Goal: Book appointment/travel/reservation

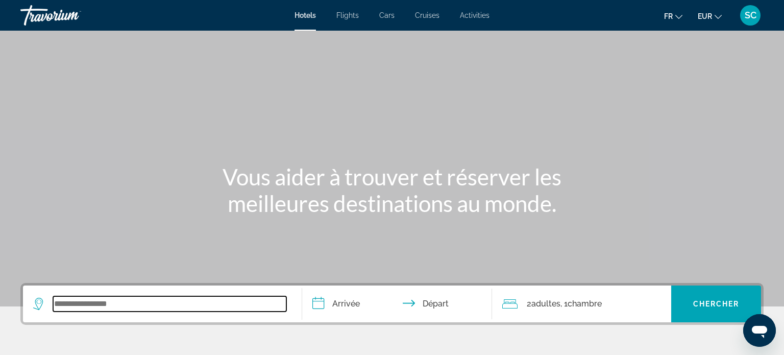
click at [103, 307] on input "Search widget" at bounding box center [169, 303] width 233 height 15
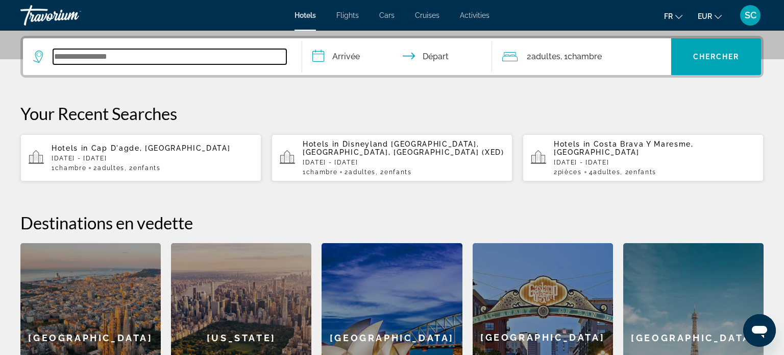
scroll to position [249, 0]
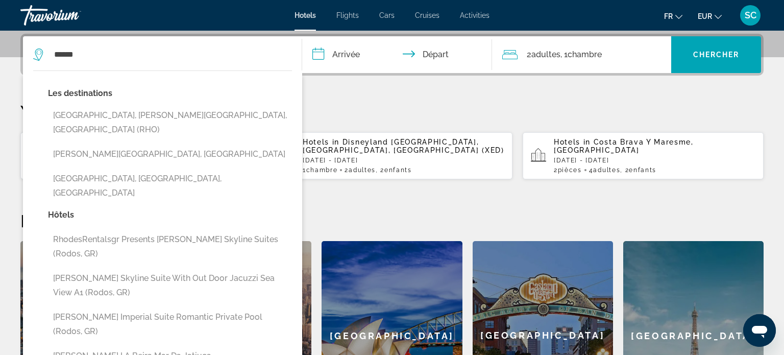
click at [356, 60] on input "**********" at bounding box center [399, 56] width 194 height 40
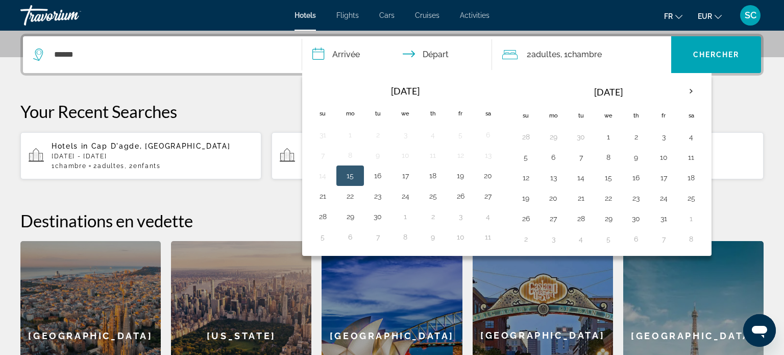
drag, startPoint x: 182, startPoint y: 67, endPoint x: 184, endPoint y: 60, distance: 6.9
click at [182, 66] on div "******" at bounding box center [162, 54] width 258 height 37
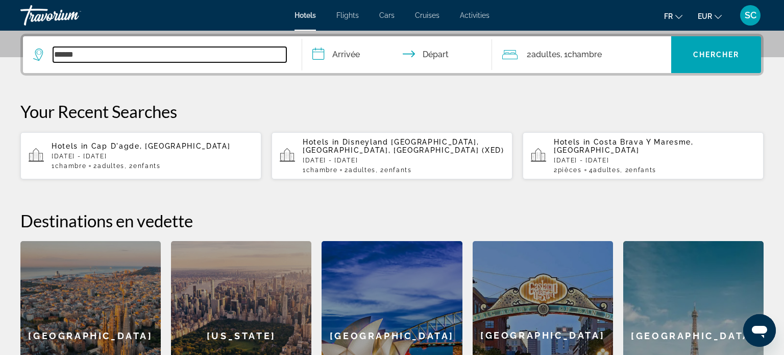
click at [185, 54] on input "******" at bounding box center [169, 54] width 233 height 15
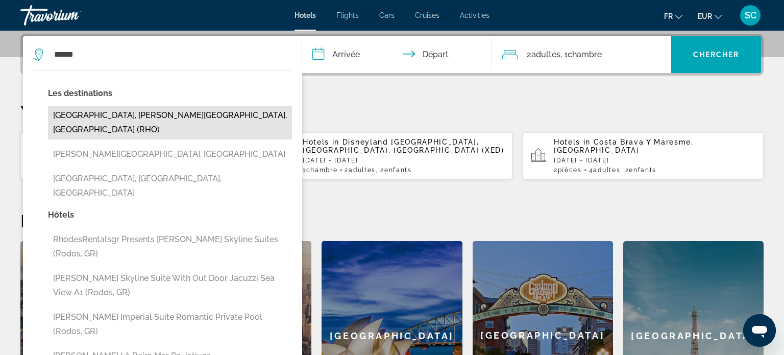
click at [113, 111] on button "[GEOGRAPHIC_DATA], [PERSON_NAME][GEOGRAPHIC_DATA], [GEOGRAPHIC_DATA] (RHO)" at bounding box center [170, 123] width 244 height 34
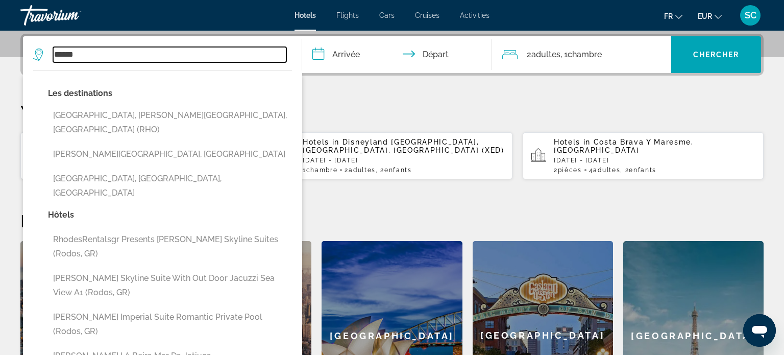
type input "**********"
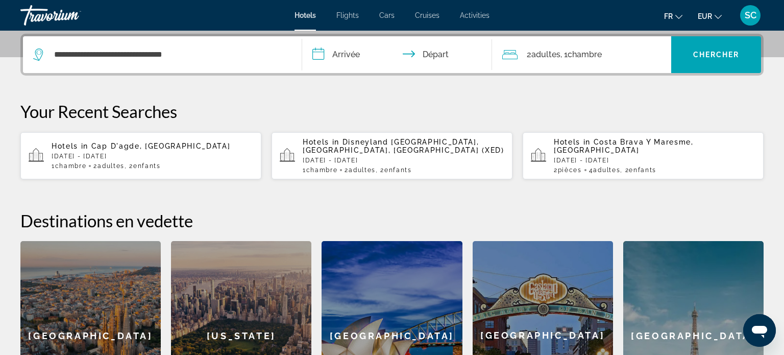
click at [377, 55] on input "**********" at bounding box center [399, 56] width 194 height 40
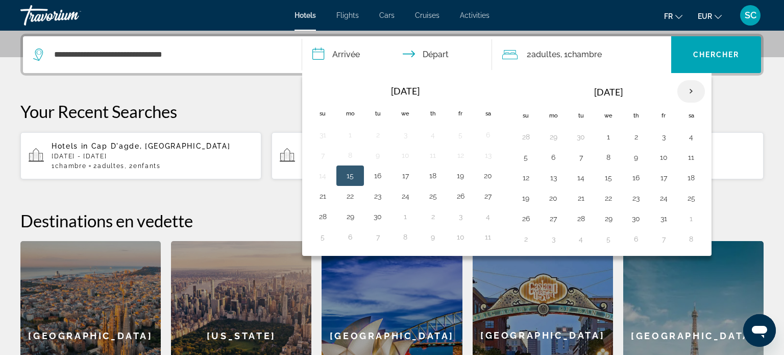
click at [689, 91] on th "Next month" at bounding box center [691, 91] width 28 height 22
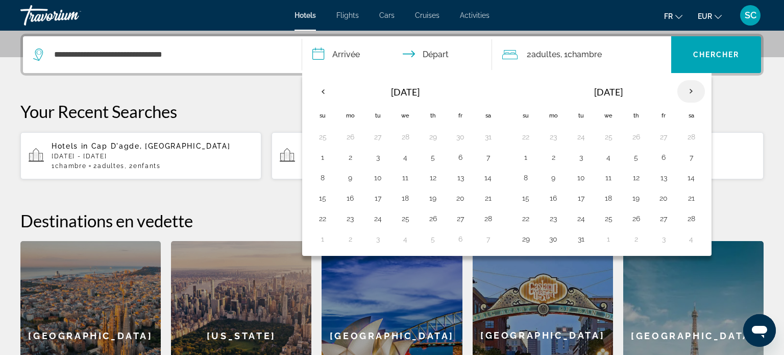
click at [689, 91] on th "Next month" at bounding box center [691, 91] width 28 height 22
click at [689, 90] on th "Next month" at bounding box center [691, 91] width 28 height 22
click at [523, 196] on button "19" at bounding box center [526, 198] width 16 height 14
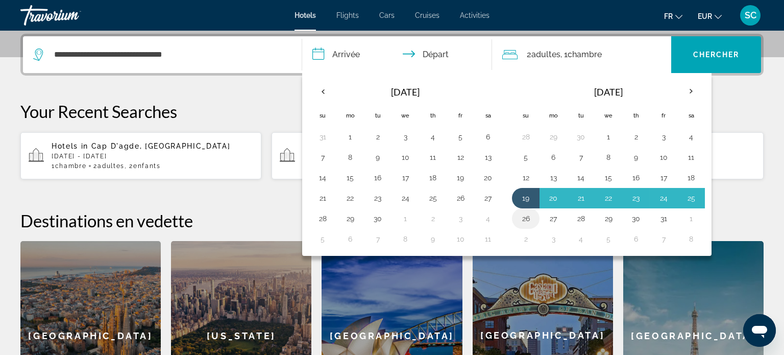
click at [523, 218] on button "26" at bounding box center [526, 218] width 16 height 14
type input "**********"
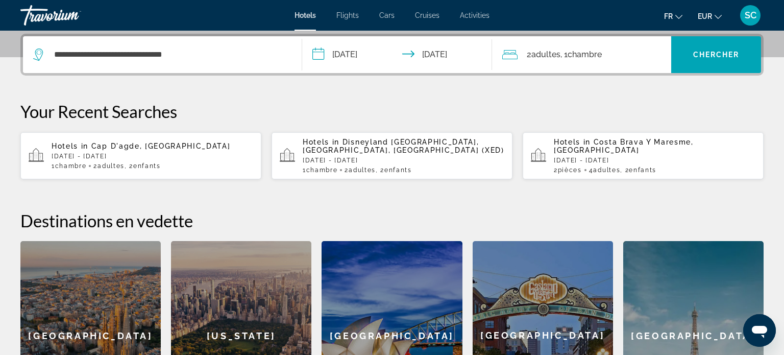
click at [579, 54] on span "Chambre" at bounding box center [585, 55] width 34 height 10
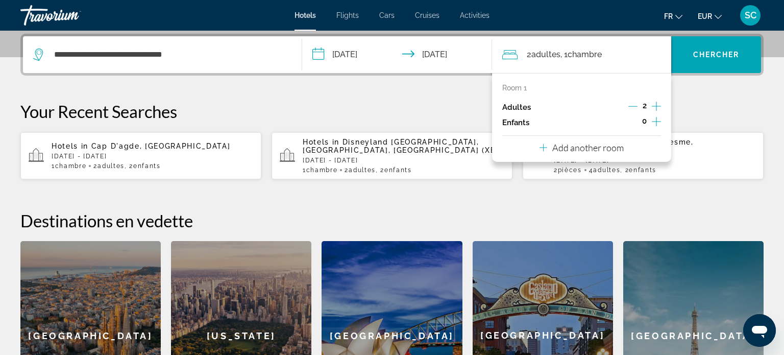
click at [633, 107] on icon "Decrement adults" at bounding box center [632, 106] width 9 height 9
click at [656, 117] on icon "Increment children" at bounding box center [656, 121] width 9 height 9
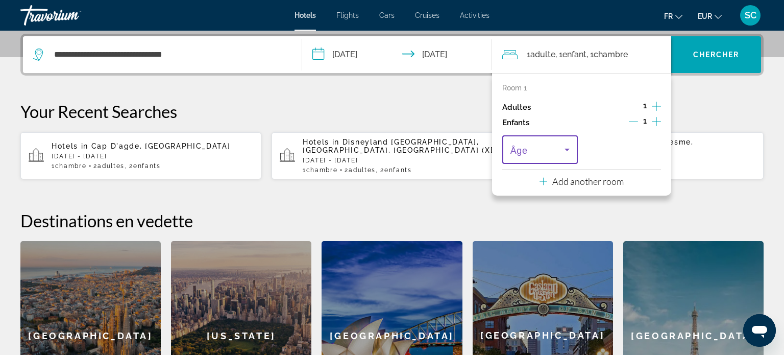
click at [572, 149] on icon "Travelers: 1 adult, 1 child" at bounding box center [567, 149] width 12 height 12
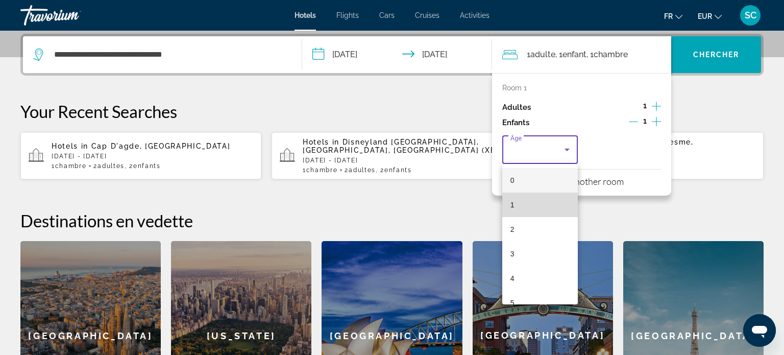
click at [520, 206] on mat-option "1" at bounding box center [540, 204] width 76 height 25
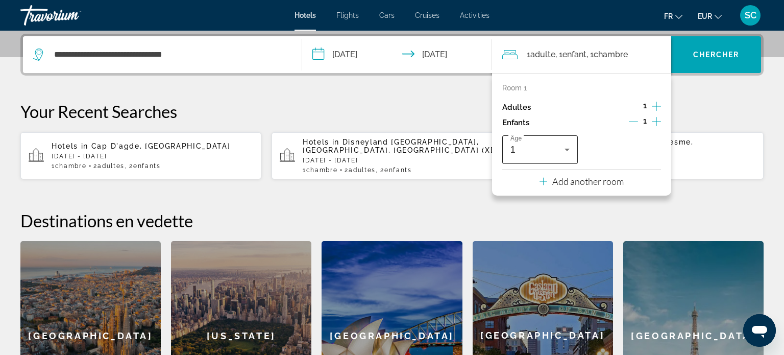
click at [573, 148] on div "Âge 1" at bounding box center [540, 149] width 76 height 29
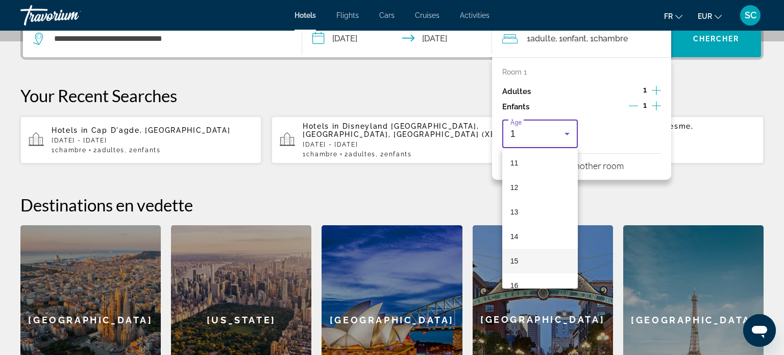
scroll to position [272, 0]
click at [517, 266] on mat-option "15" at bounding box center [540, 260] width 76 height 25
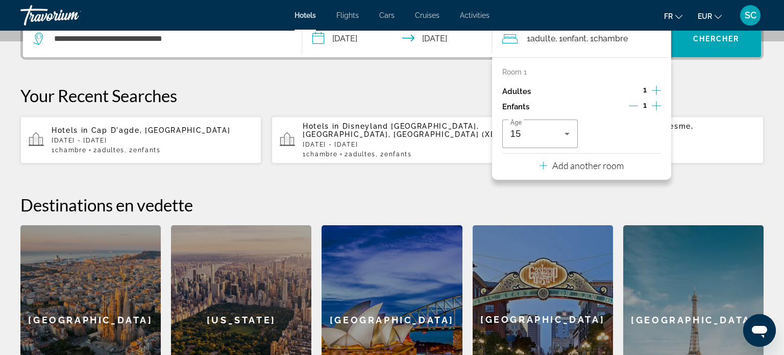
click at [612, 38] on span "Chambre" at bounding box center [611, 39] width 34 height 10
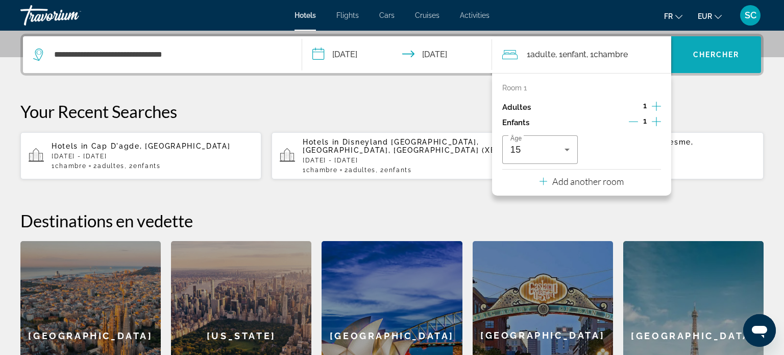
click at [717, 51] on span "Chercher" at bounding box center [716, 55] width 46 height 8
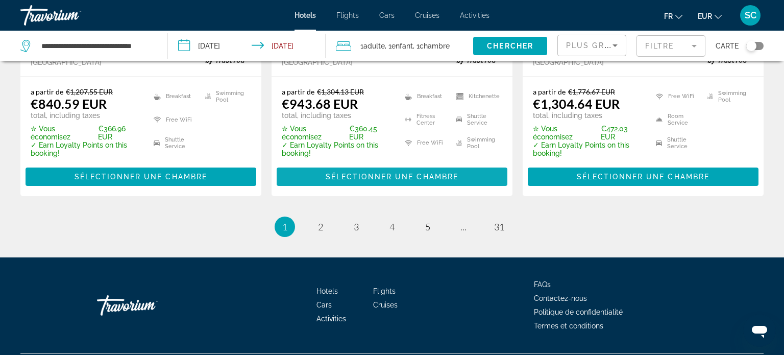
scroll to position [1478, 0]
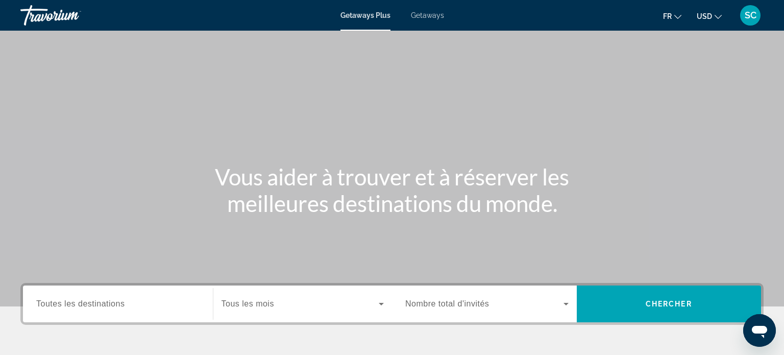
click at [119, 307] on span "Toutes les destinations" at bounding box center [80, 303] width 88 height 9
click at [119, 307] on input "Destination Toutes les destinations" at bounding box center [117, 304] width 163 height 12
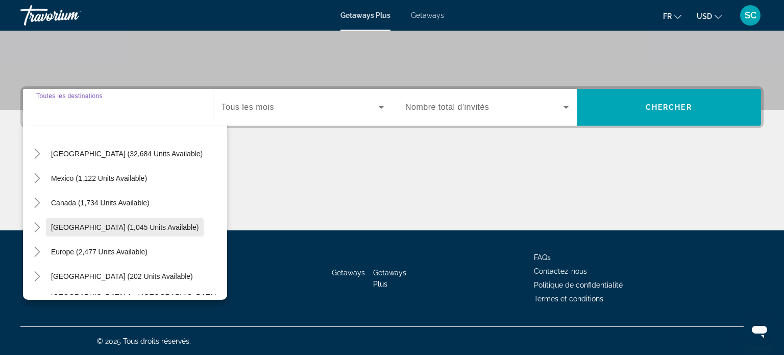
scroll to position [29, 0]
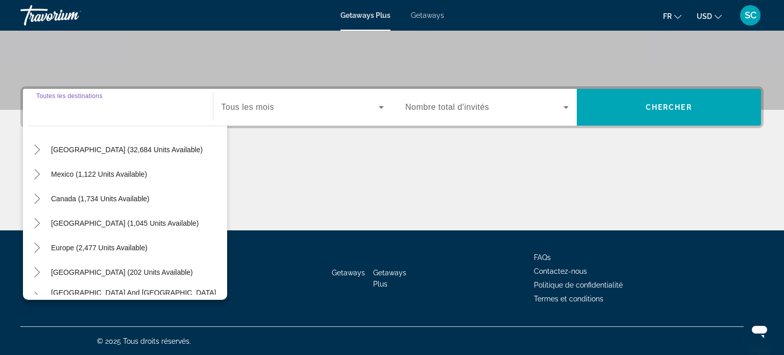
click at [170, 225] on span "[GEOGRAPHIC_DATA] (1,045 units available)" at bounding box center [125, 223] width 148 height 8
type input "**********"
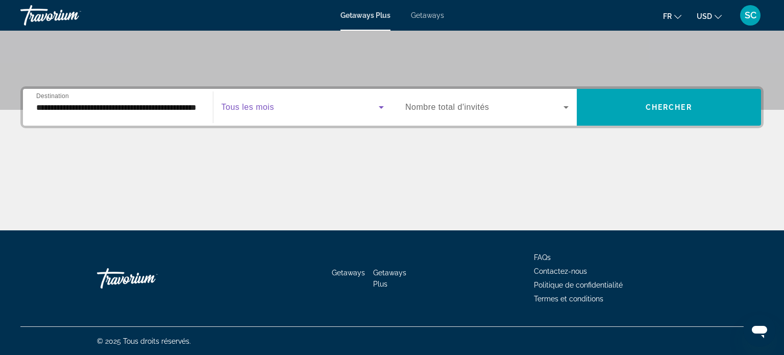
click at [270, 112] on span "Search widget" at bounding box center [301, 107] width 158 height 12
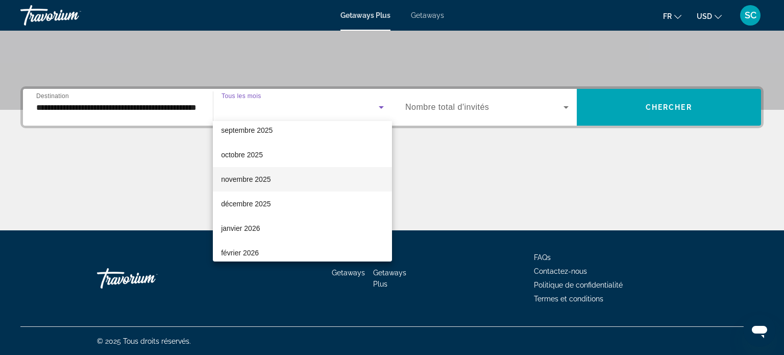
scroll to position [33, 0]
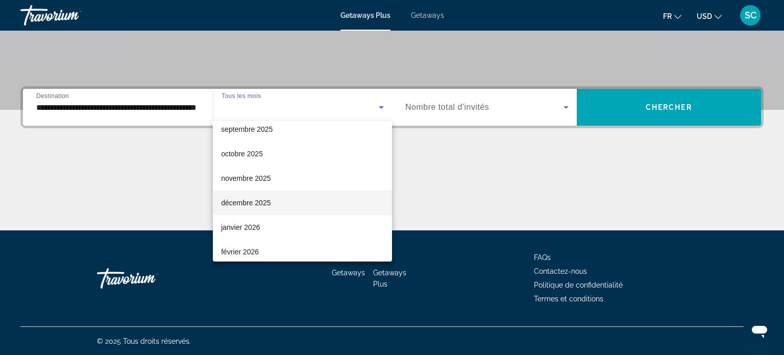
click at [251, 203] on span "décembre 2025" at bounding box center [246, 203] width 50 height 12
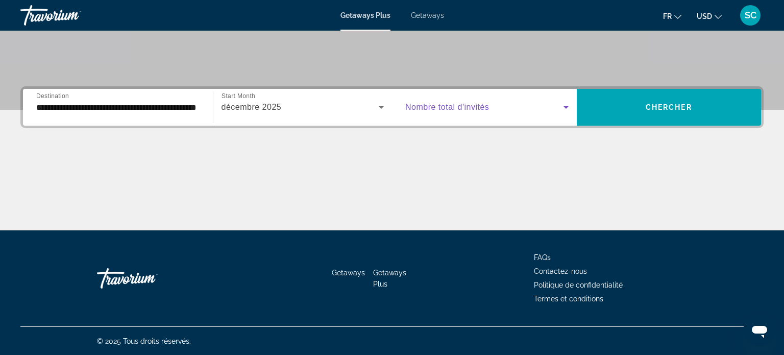
click at [527, 107] on span "Search widget" at bounding box center [484, 107] width 158 height 12
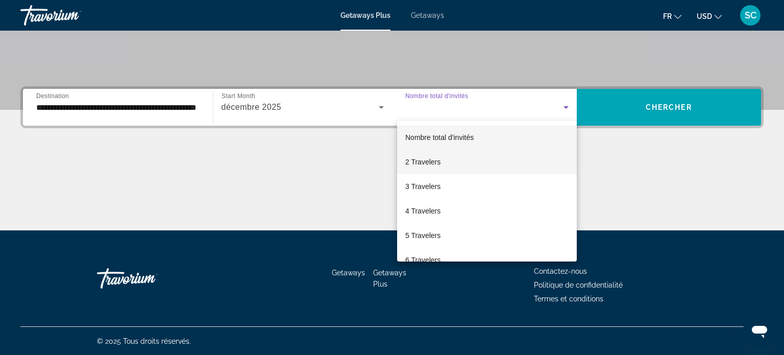
click at [419, 159] on span "2 Travelers" at bounding box center [422, 162] width 35 height 12
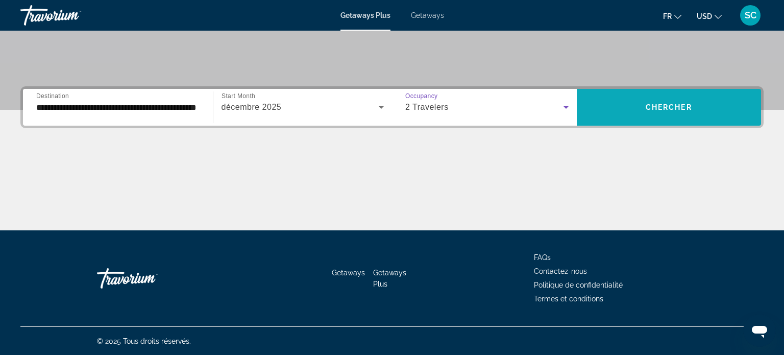
click at [671, 115] on span "Search widget" at bounding box center [669, 107] width 185 height 25
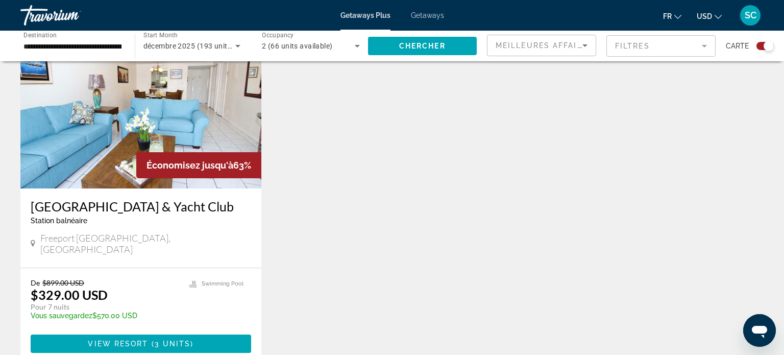
scroll to position [1472, 0]
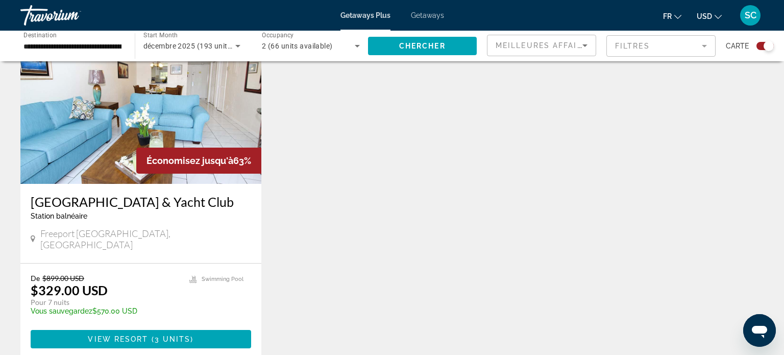
click at [84, 48] on input "**********" at bounding box center [72, 46] width 98 height 12
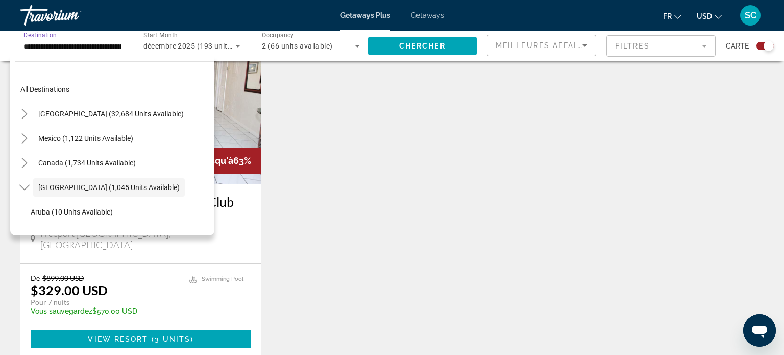
scroll to position [36, 0]
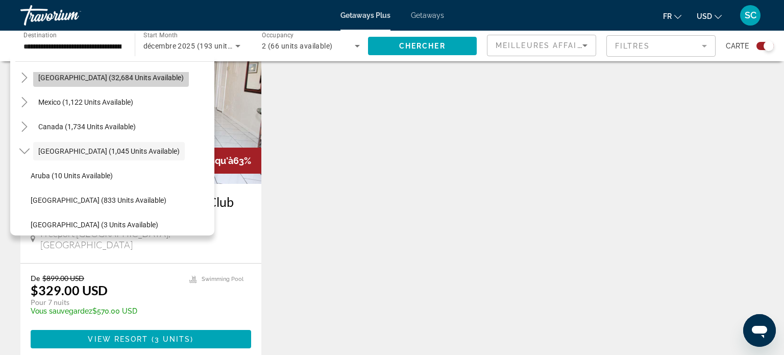
click at [112, 82] on span "Search widget" at bounding box center [111, 77] width 156 height 25
type input "**********"
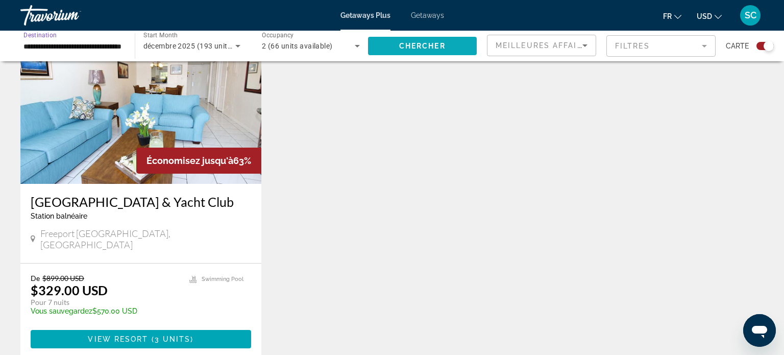
click at [411, 51] on span "Search widget" at bounding box center [422, 46] width 109 height 25
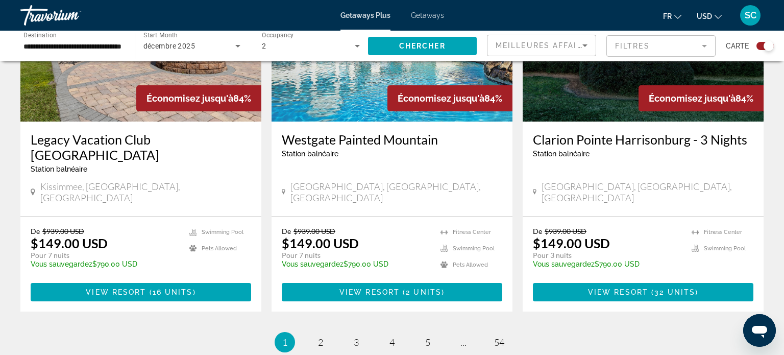
scroll to position [1609, 0]
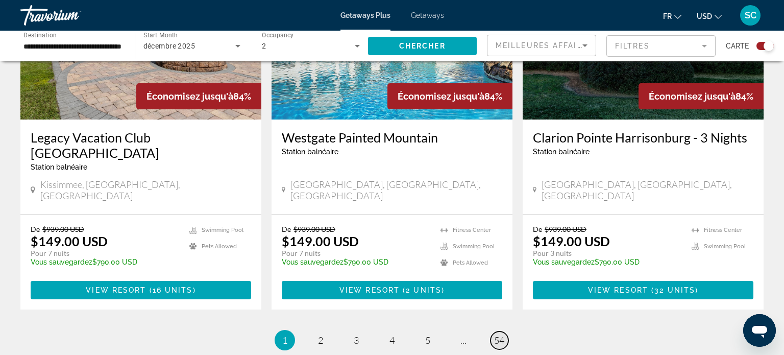
click at [504, 334] on span "54" at bounding box center [499, 339] width 10 height 11
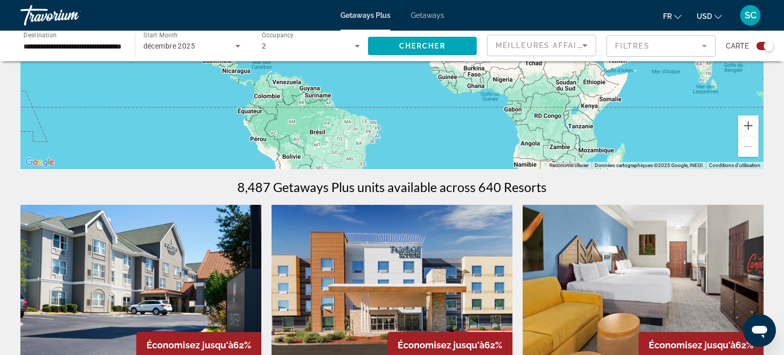
scroll to position [208, 0]
